Goal: Check status

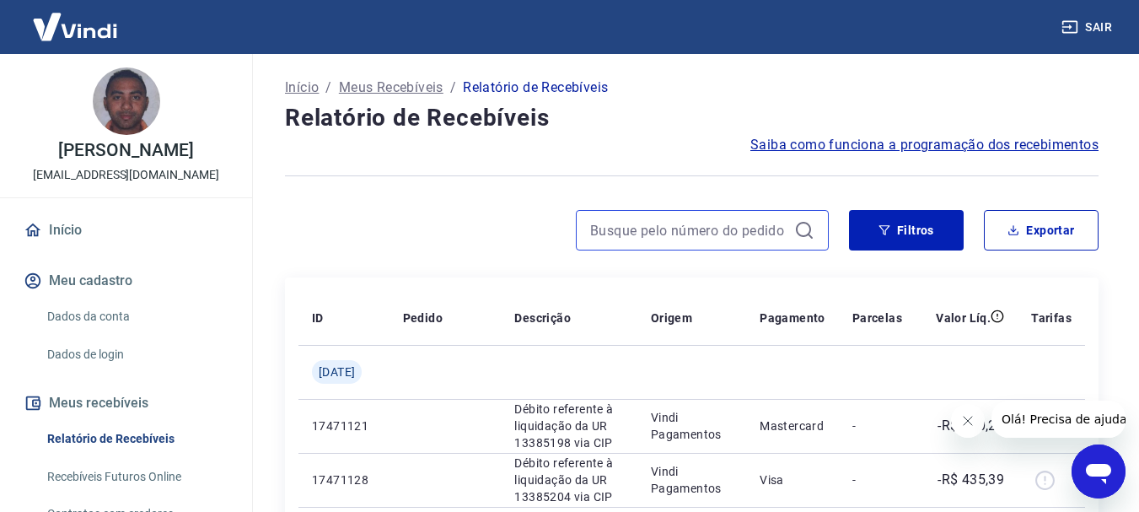
drag, startPoint x: 0, startPoint y: 0, endPoint x: 648, endPoint y: 229, distance: 686.9
click at [648, 229] on input at bounding box center [688, 230] width 197 height 25
type input "527"
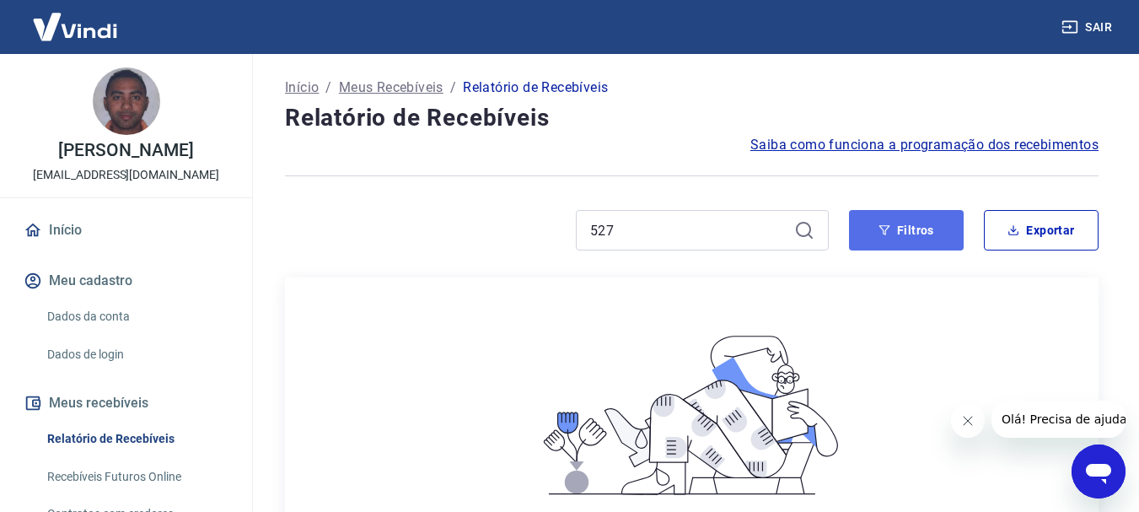
click at [908, 242] on button "Filtros" at bounding box center [906, 230] width 115 height 40
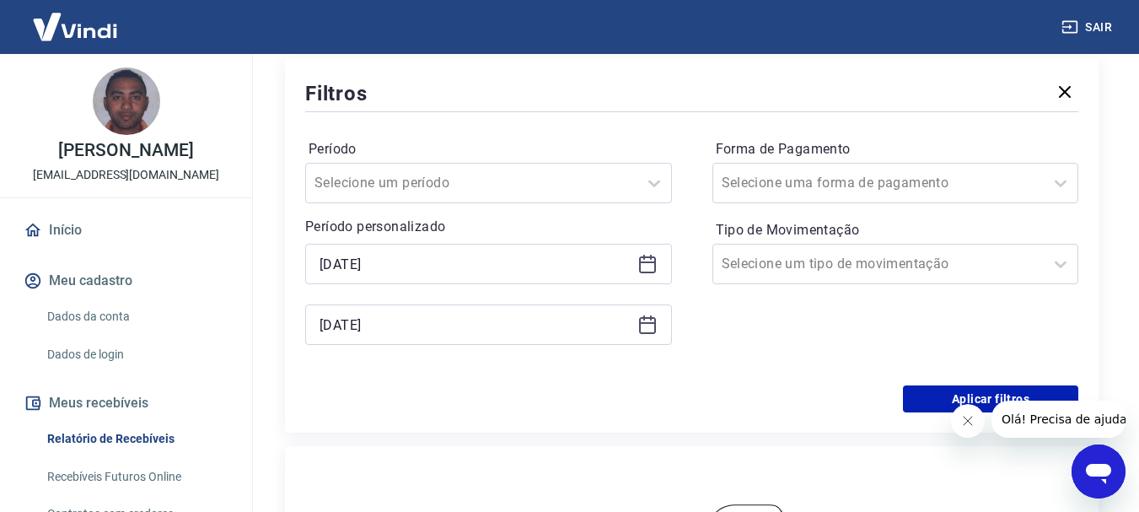
scroll to position [84, 0]
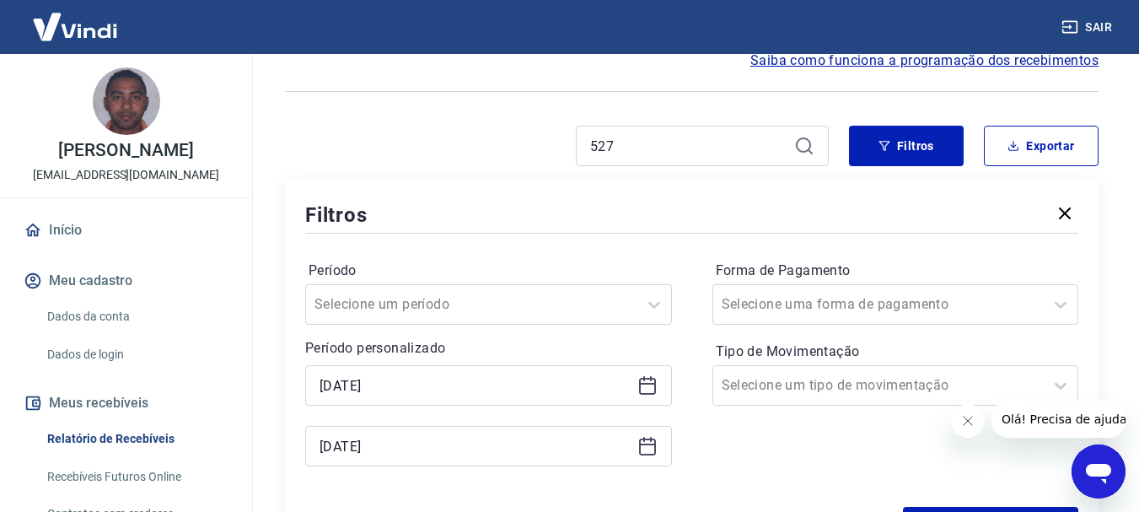
click at [1069, 208] on icon "button" at bounding box center [1065, 213] width 20 height 20
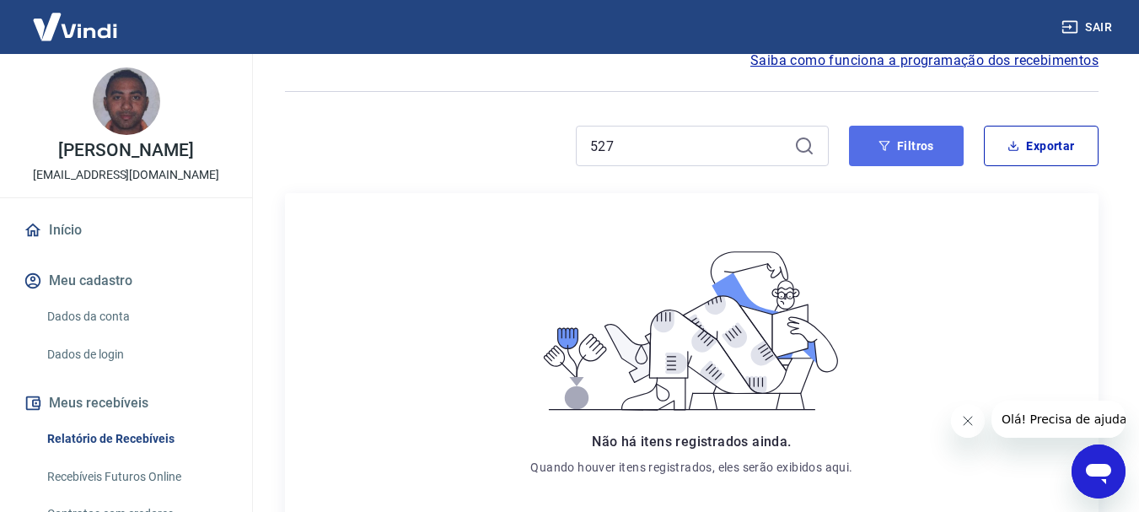
click at [916, 141] on button "Filtros" at bounding box center [906, 146] width 115 height 40
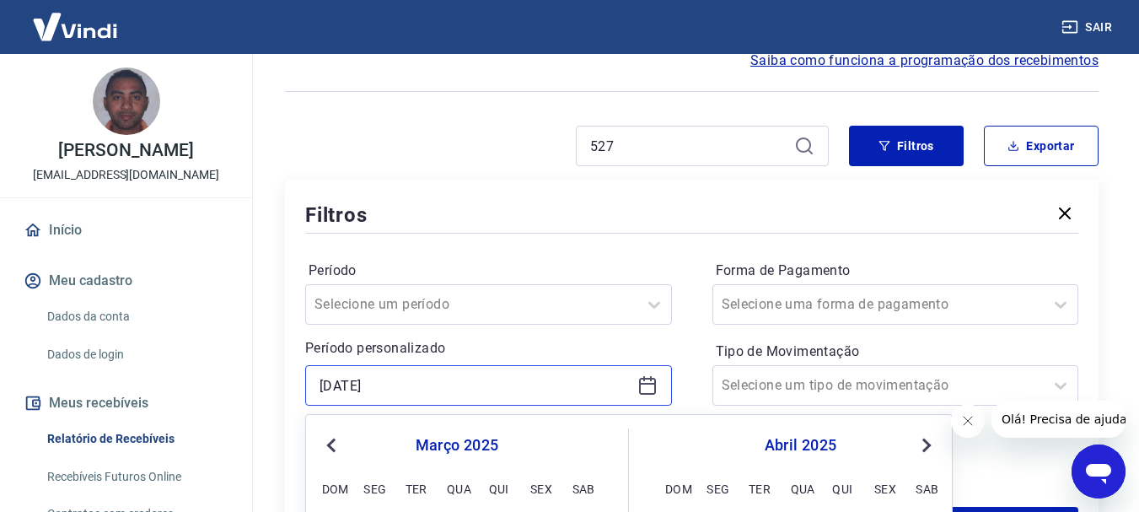
click at [573, 387] on input "[DATE]" at bounding box center [475, 385] width 311 height 25
type input "1"
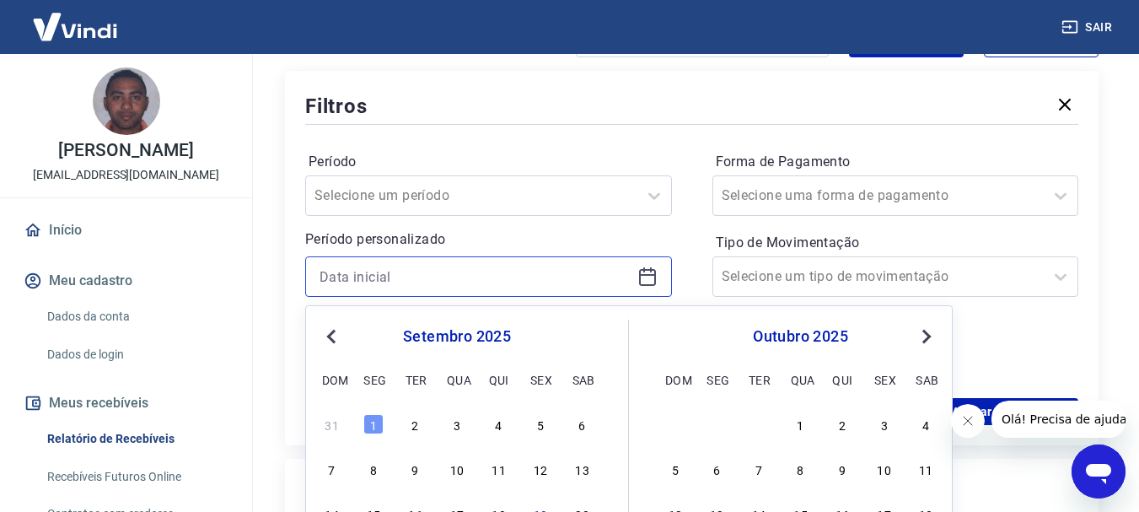
scroll to position [337, 0]
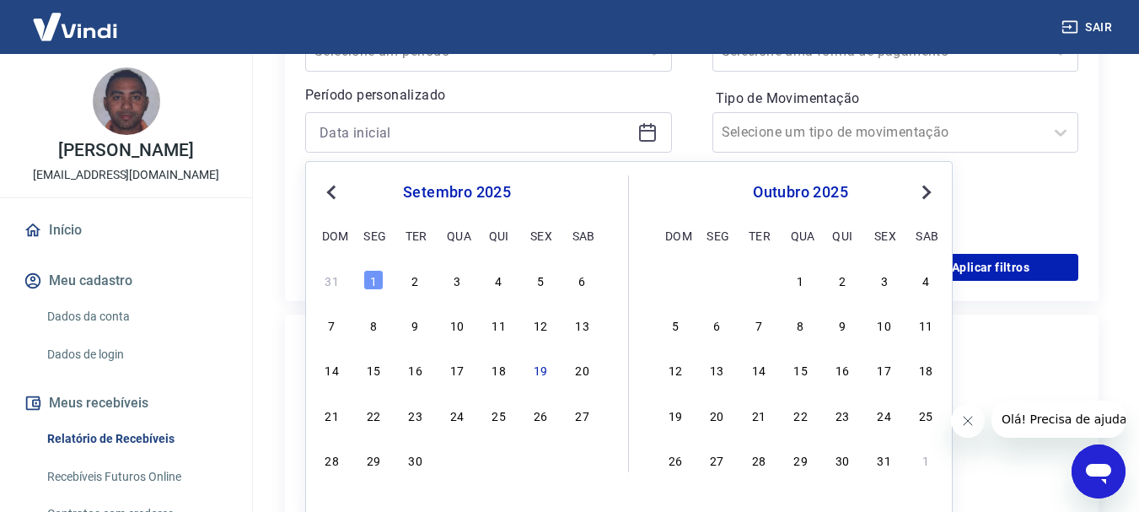
click at [663, 120] on div at bounding box center [488, 132] width 367 height 40
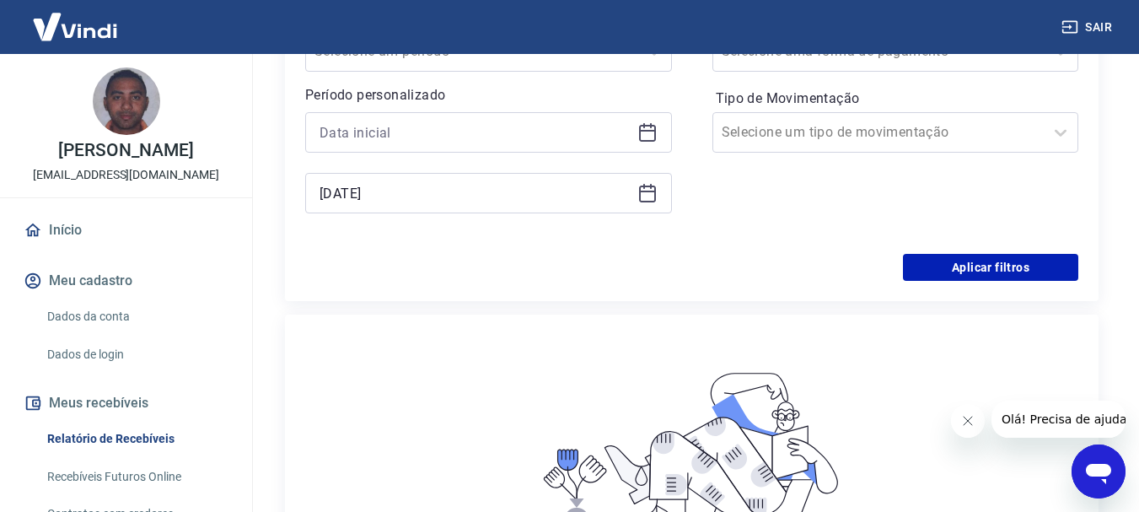
click at [508, 174] on div "[DATE]" at bounding box center [488, 193] width 367 height 40
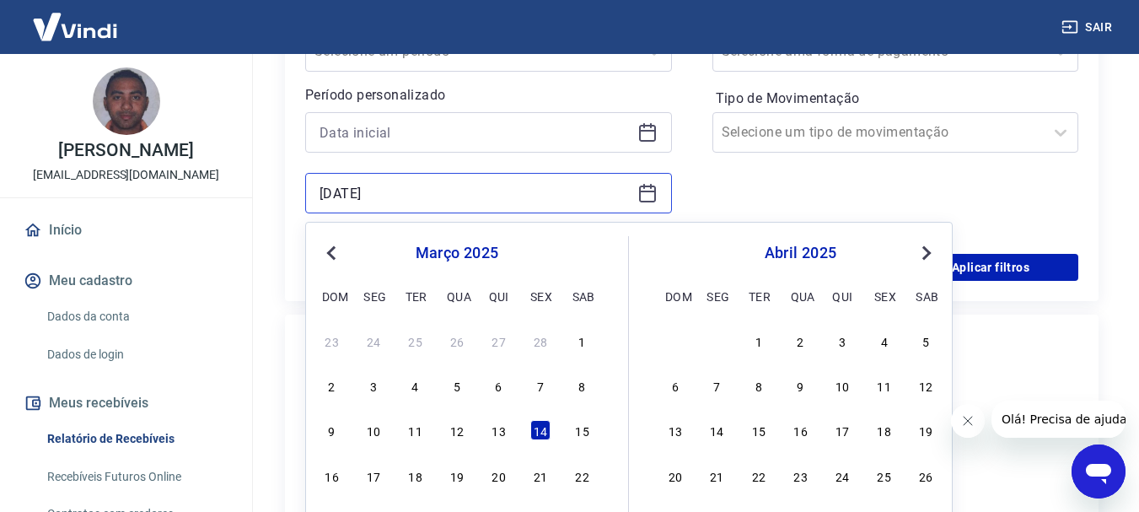
drag, startPoint x: 411, startPoint y: 195, endPoint x: 287, endPoint y: 195, distance: 123.9
click at [287, 195] on div "Filtros Período Selecione um período Período personalizado [DATE] Previous Mont…" at bounding box center [692, 114] width 814 height 374
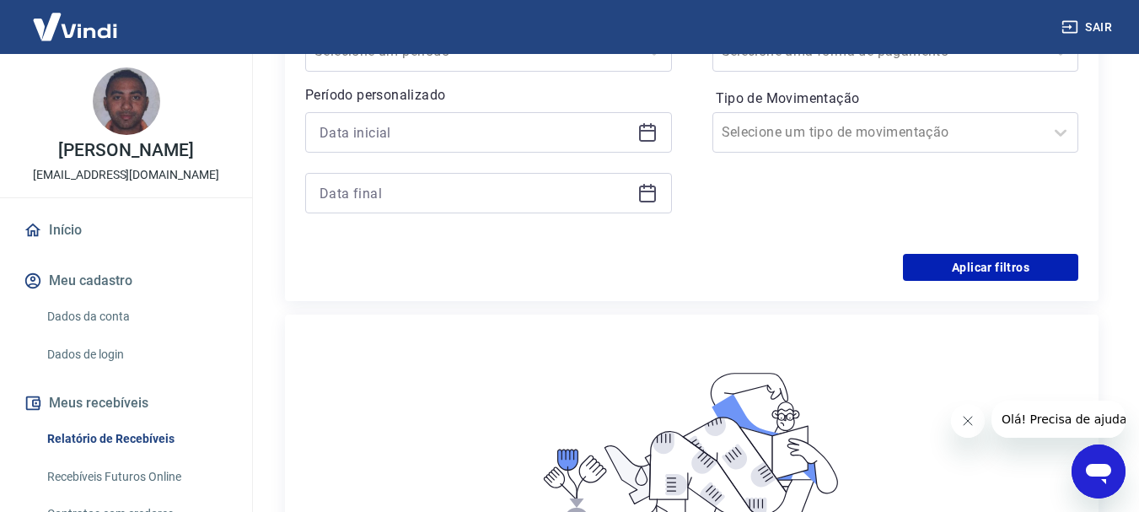
click at [707, 197] on div "Período Selecione um período Período personalizado Forma de Pagamento Selecione…" at bounding box center [691, 119] width 773 height 270
click at [1028, 263] on button "Aplicar filtros" at bounding box center [990, 267] width 175 height 27
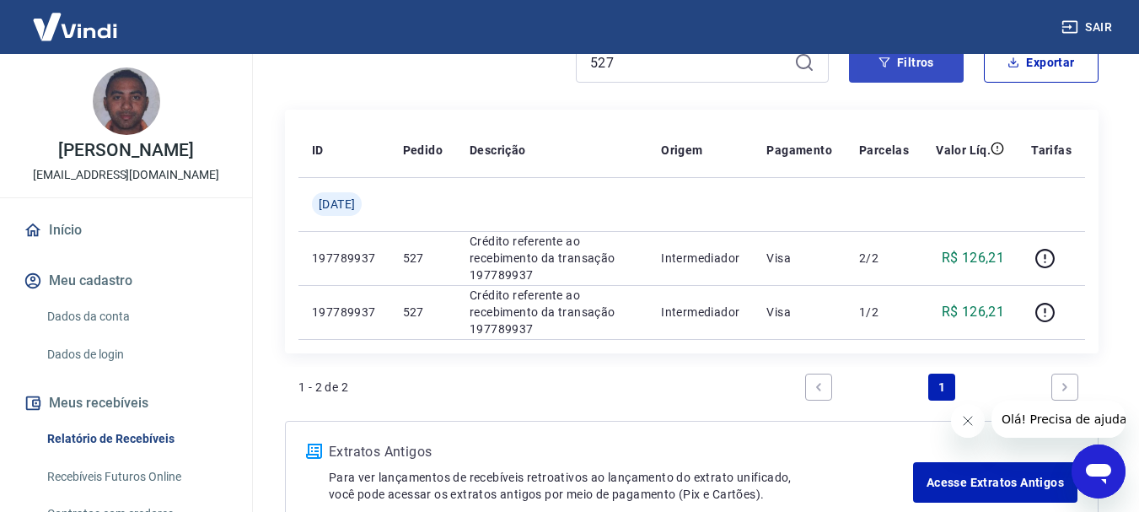
scroll to position [169, 0]
